Goal: Information Seeking & Learning: Learn about a topic

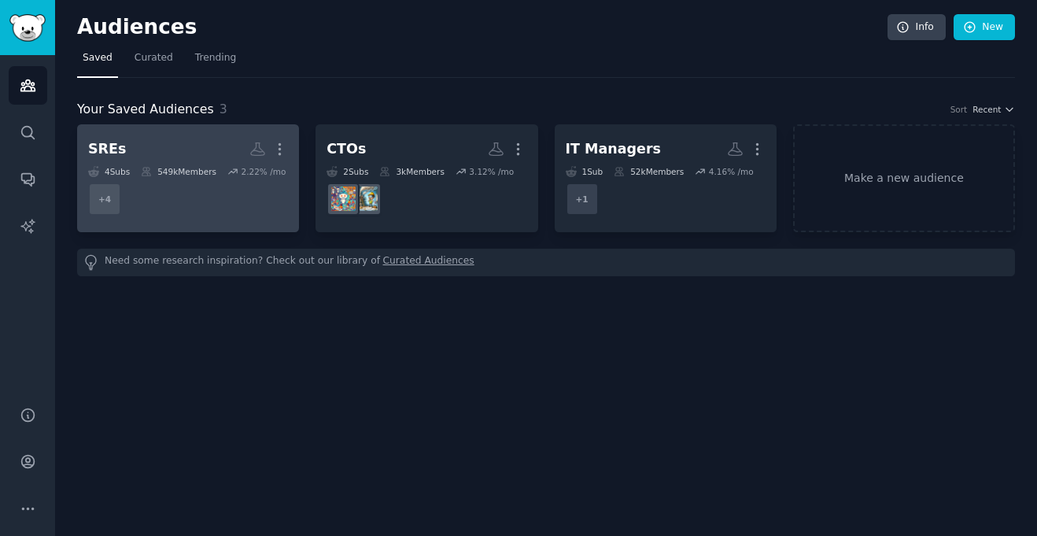
click at [205, 178] on dd "+ 4" at bounding box center [188, 199] width 200 height 44
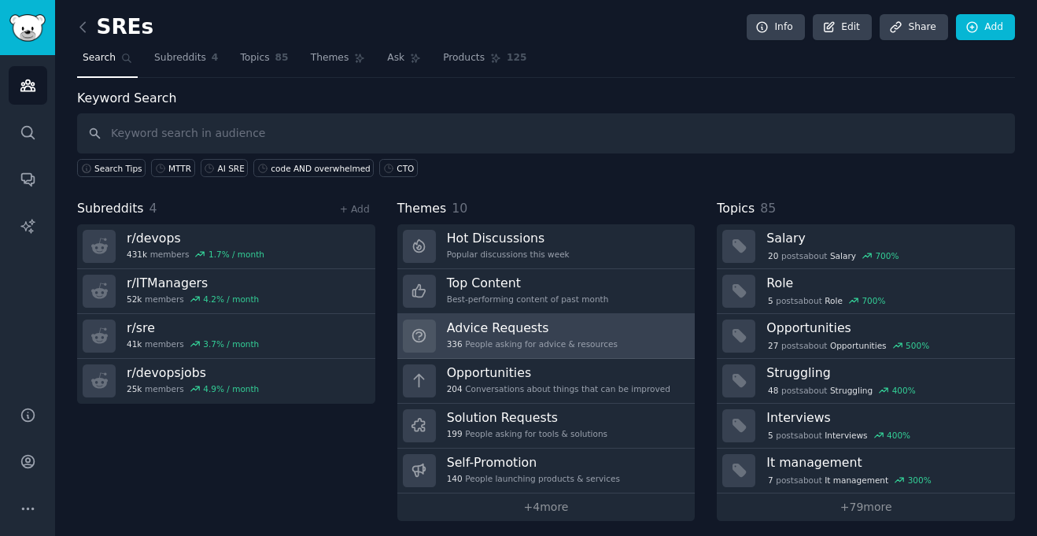
scroll to position [6, 0]
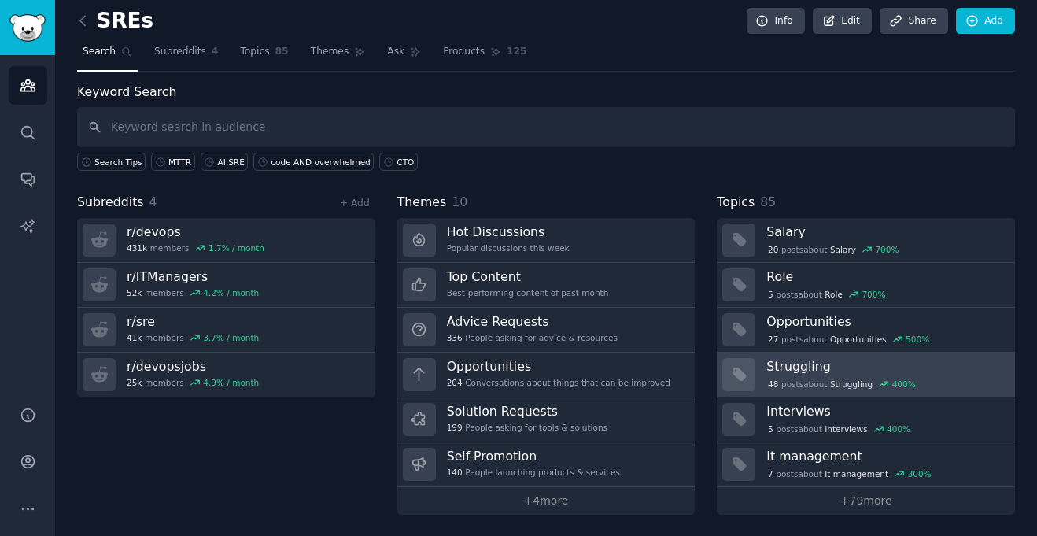
click at [795, 375] on div "48 post s about Struggling 400 %" at bounding box center [885, 383] width 238 height 17
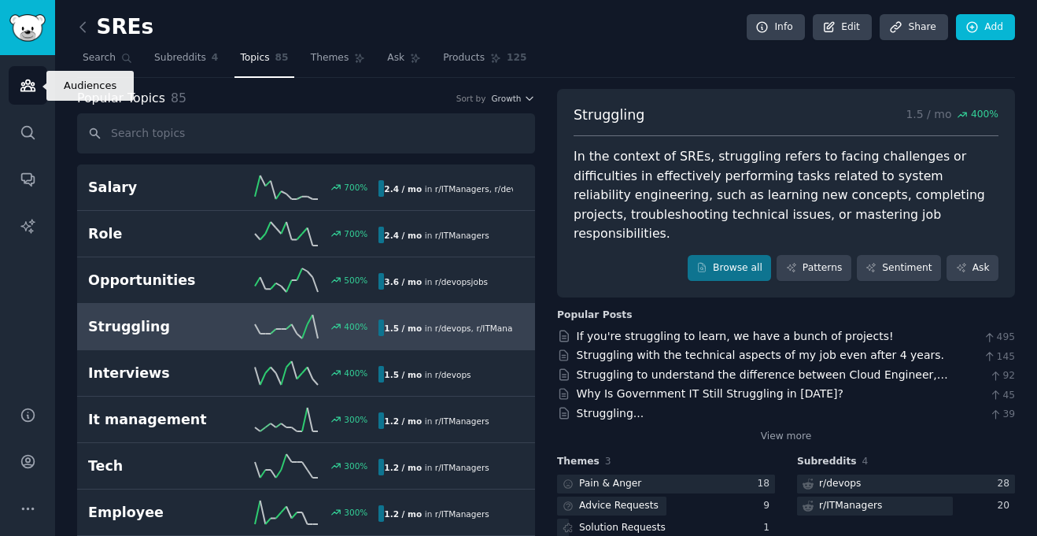
click at [22, 94] on link "Audiences" at bounding box center [28, 85] width 39 height 39
